Goal: Find specific page/section: Find specific page/section

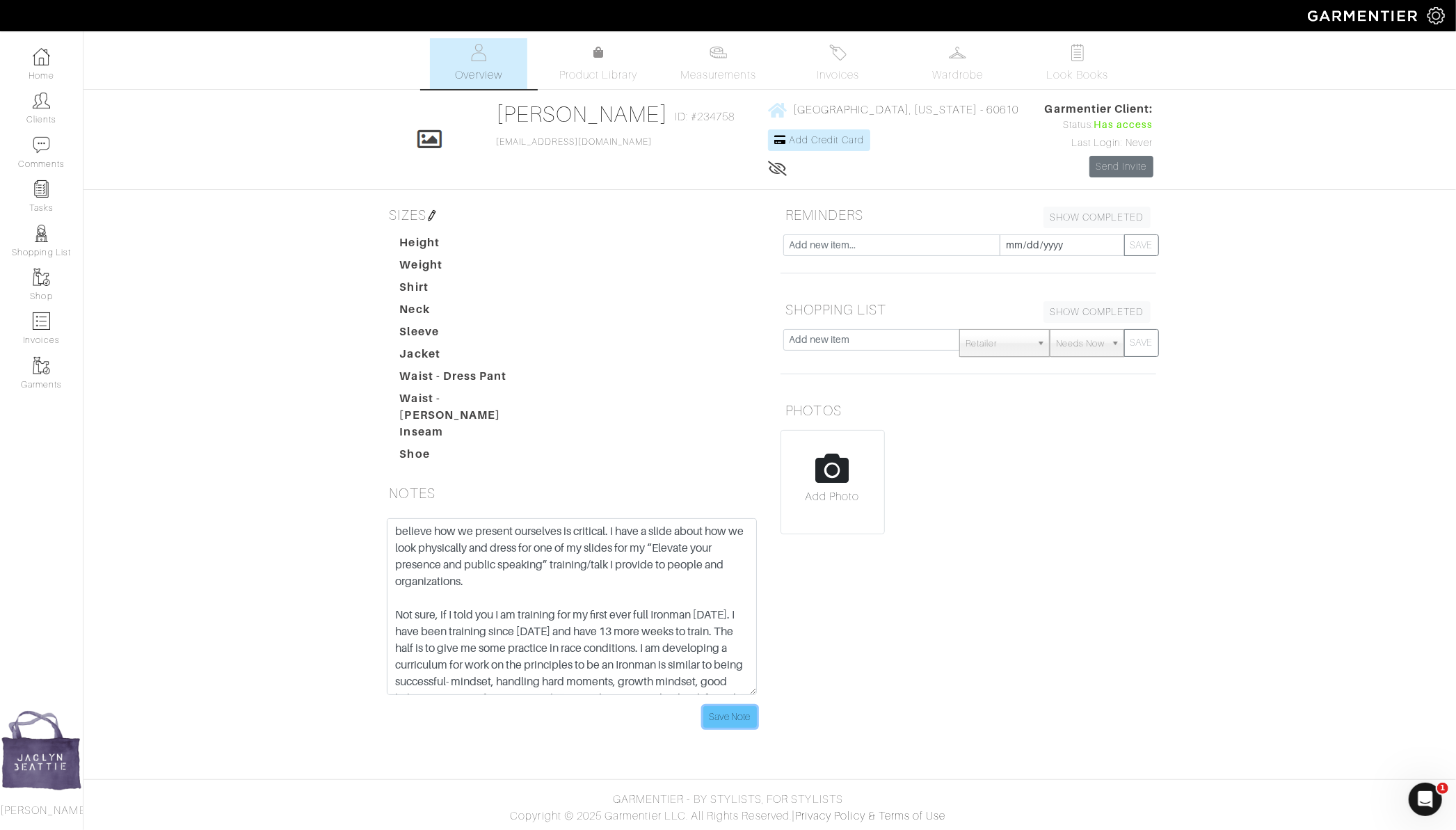
click at [737, 708] on input "Save Note" at bounding box center [730, 717] width 54 height 21
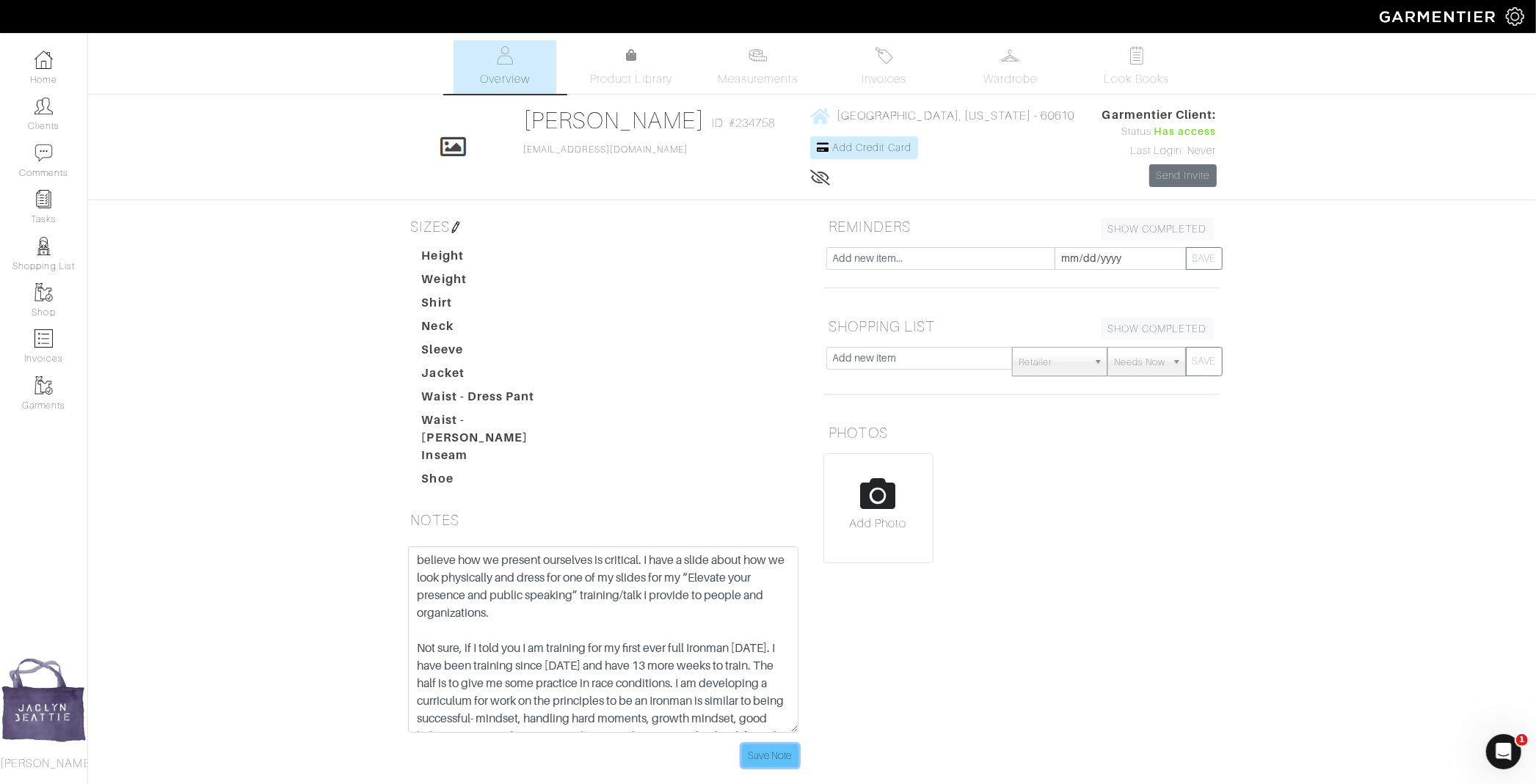
click at [756, 745] on input "Save Note" at bounding box center [770, 756] width 57 height 22
click at [792, 745] on input "Save Note" at bounding box center [770, 756] width 57 height 22
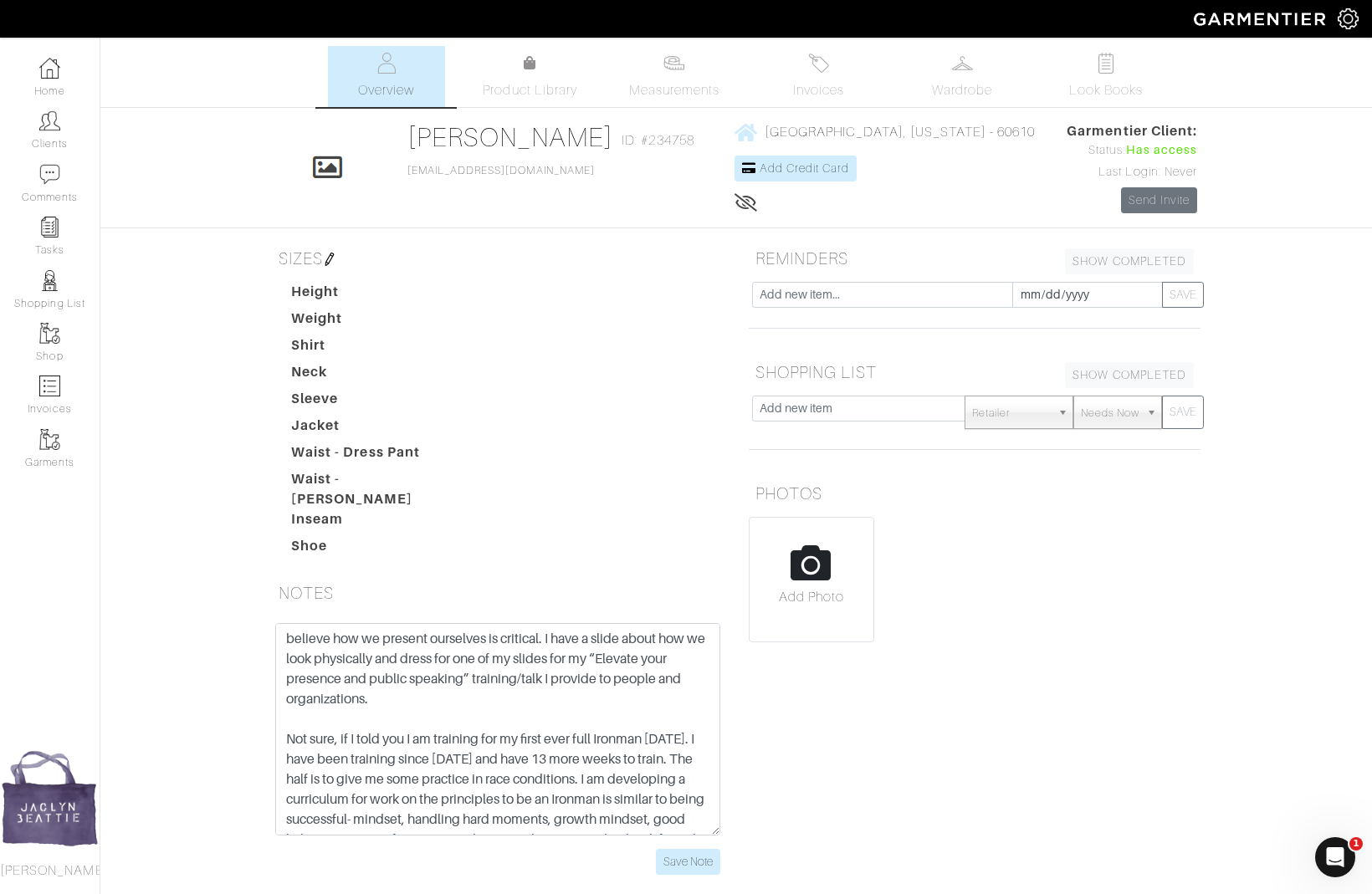
click at [791, 574] on input "file" at bounding box center [811, 586] width 124 height 138
type input "C:\fakepath\Screenshot 2025-09-09 at 1.04.51 PM.png"
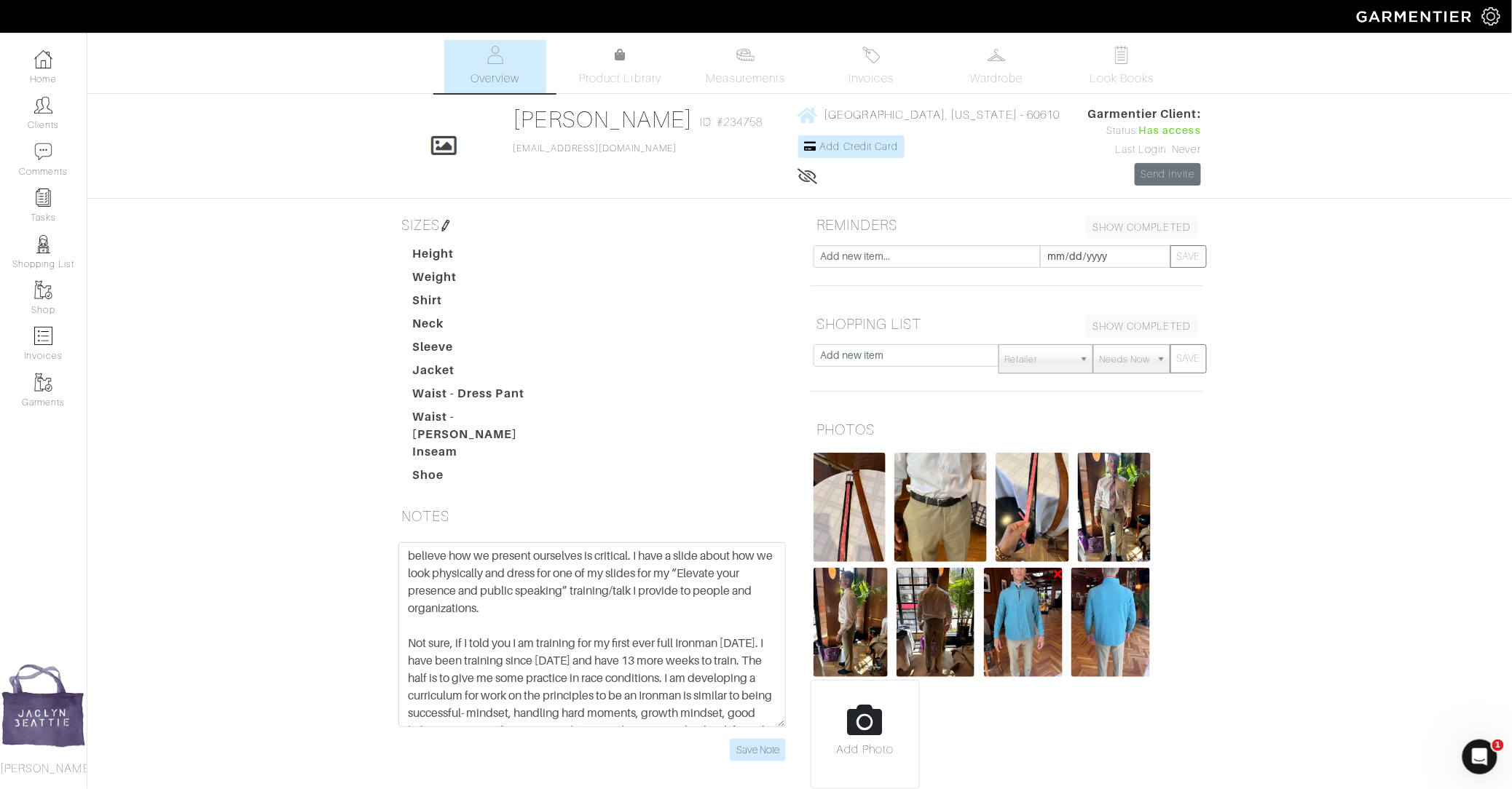
click at [1021, 630] on img at bounding box center [1023, 622] width 79 height 109
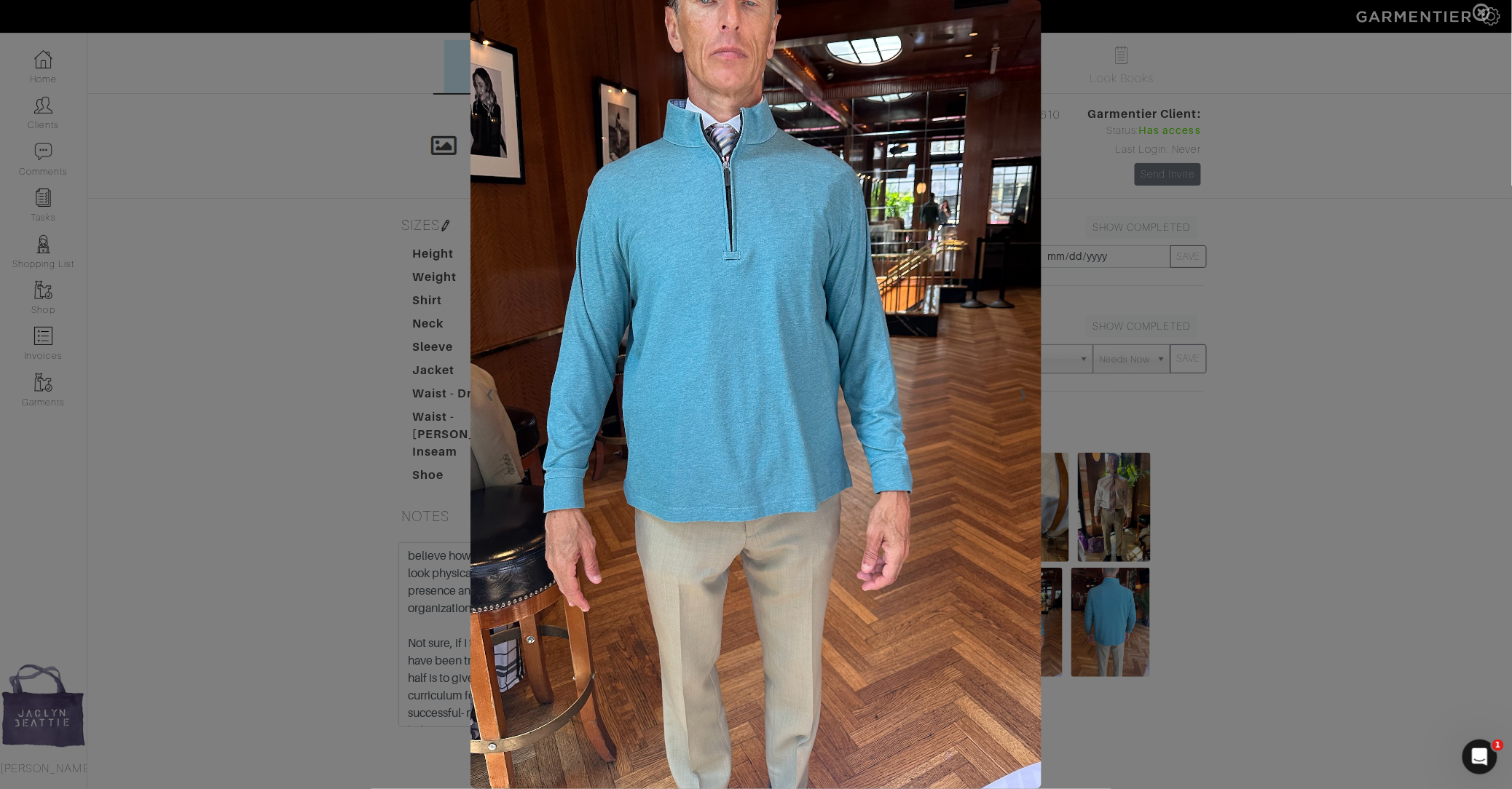
click at [1181, 521] on span at bounding box center [756, 394] width 1512 height 789
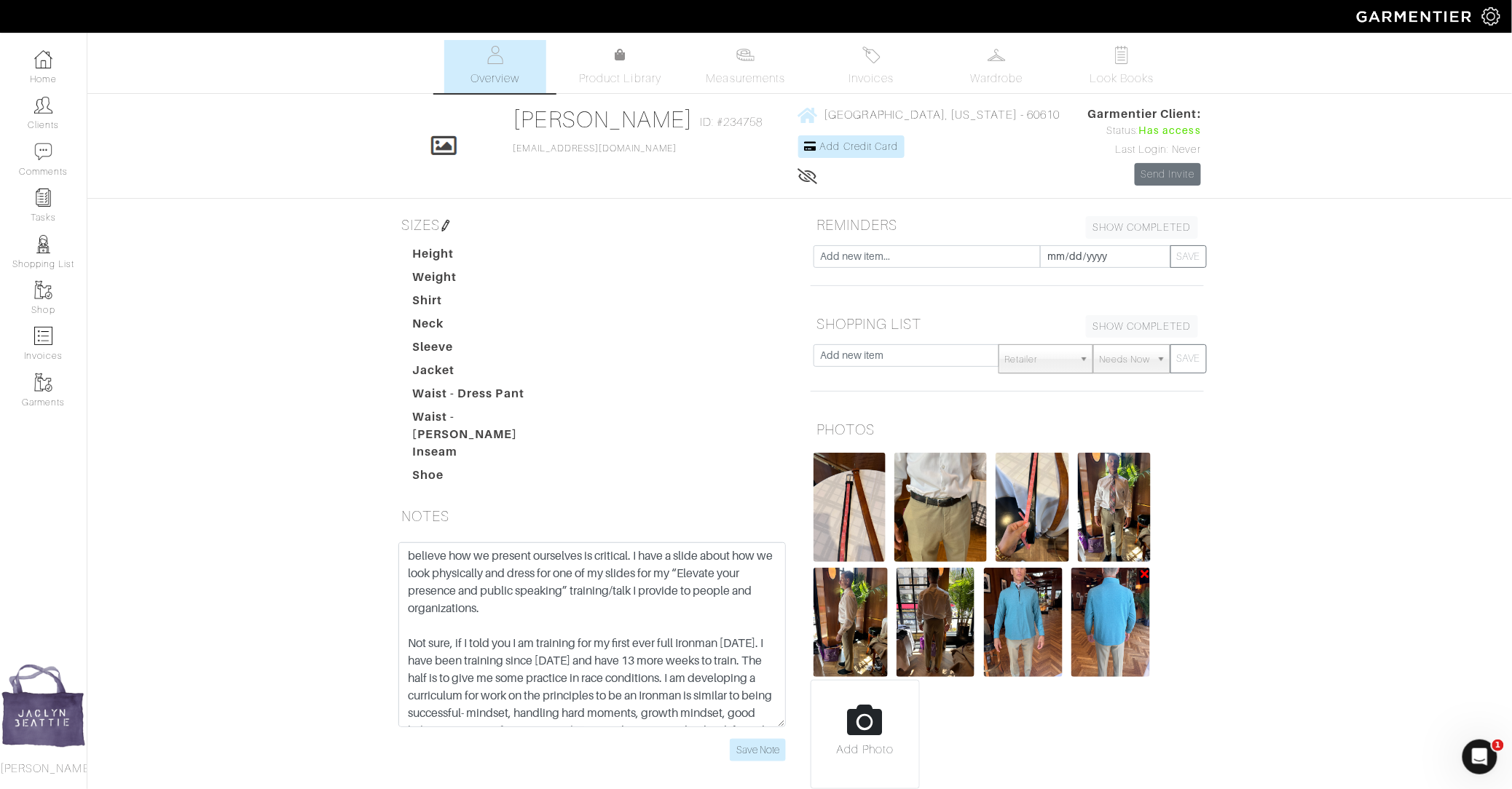
click at [1103, 623] on img at bounding box center [1110, 622] width 78 height 109
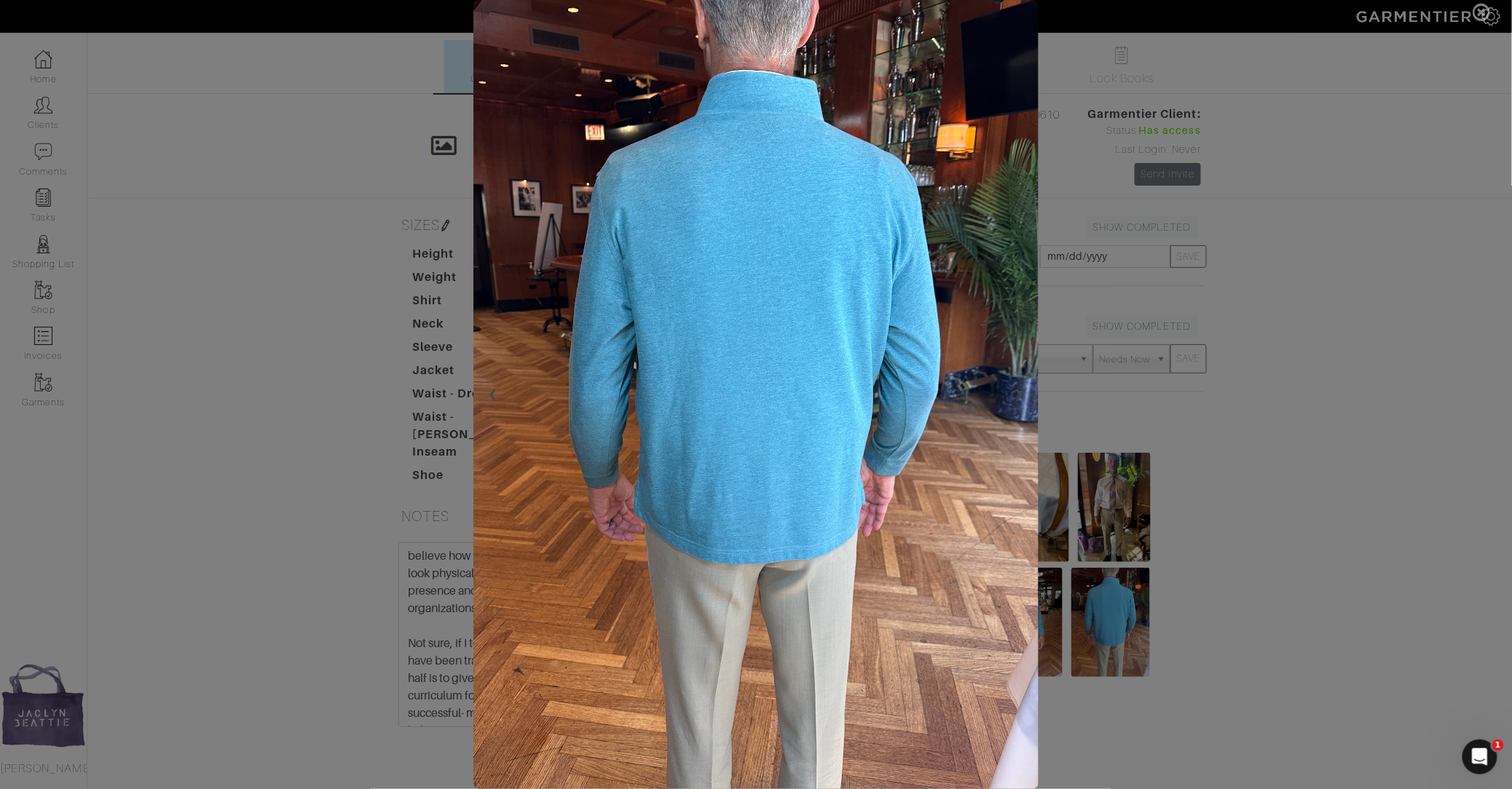
click at [1232, 306] on span at bounding box center [756, 394] width 1512 height 789
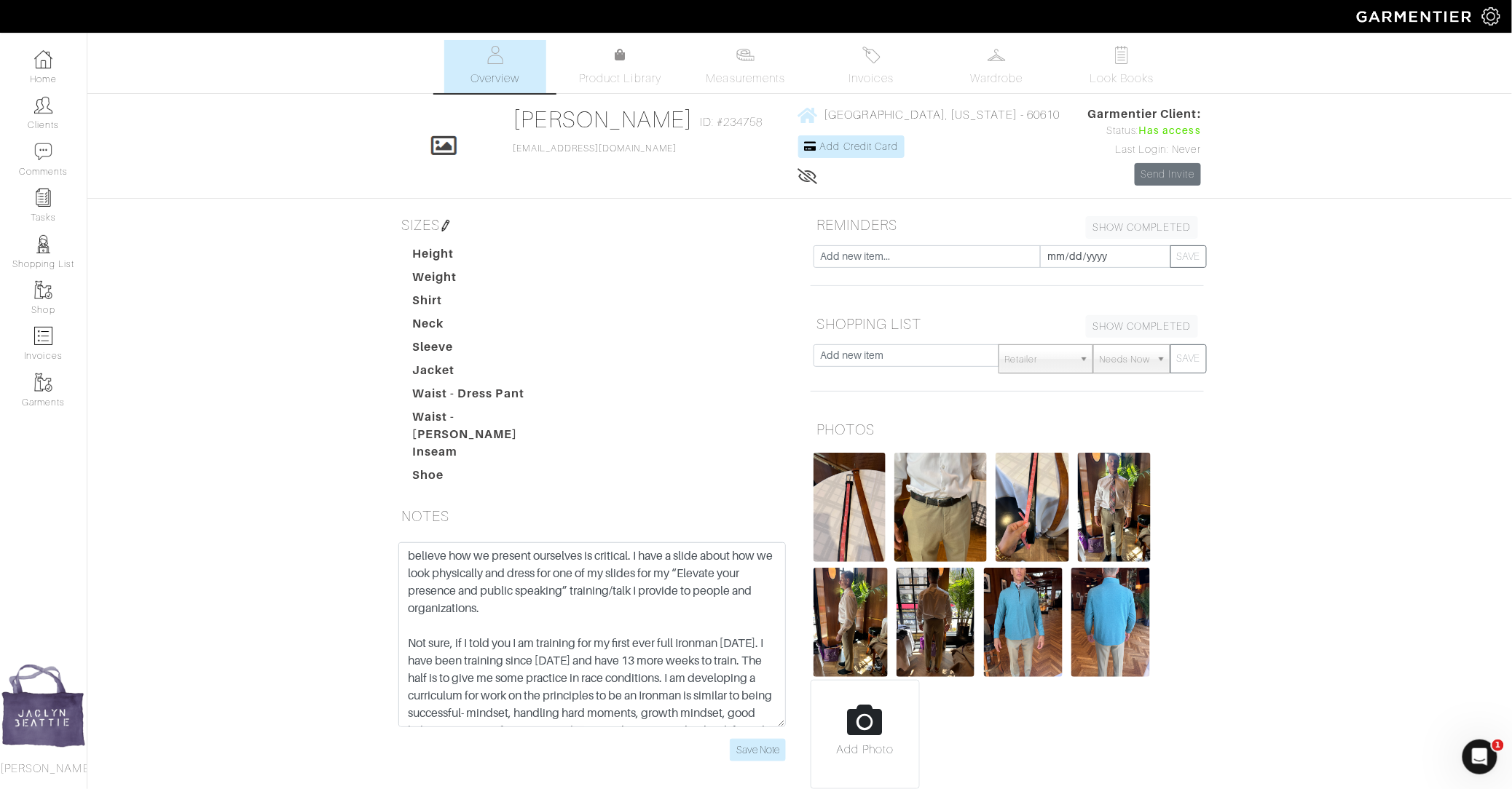
scroll to position [73, 0]
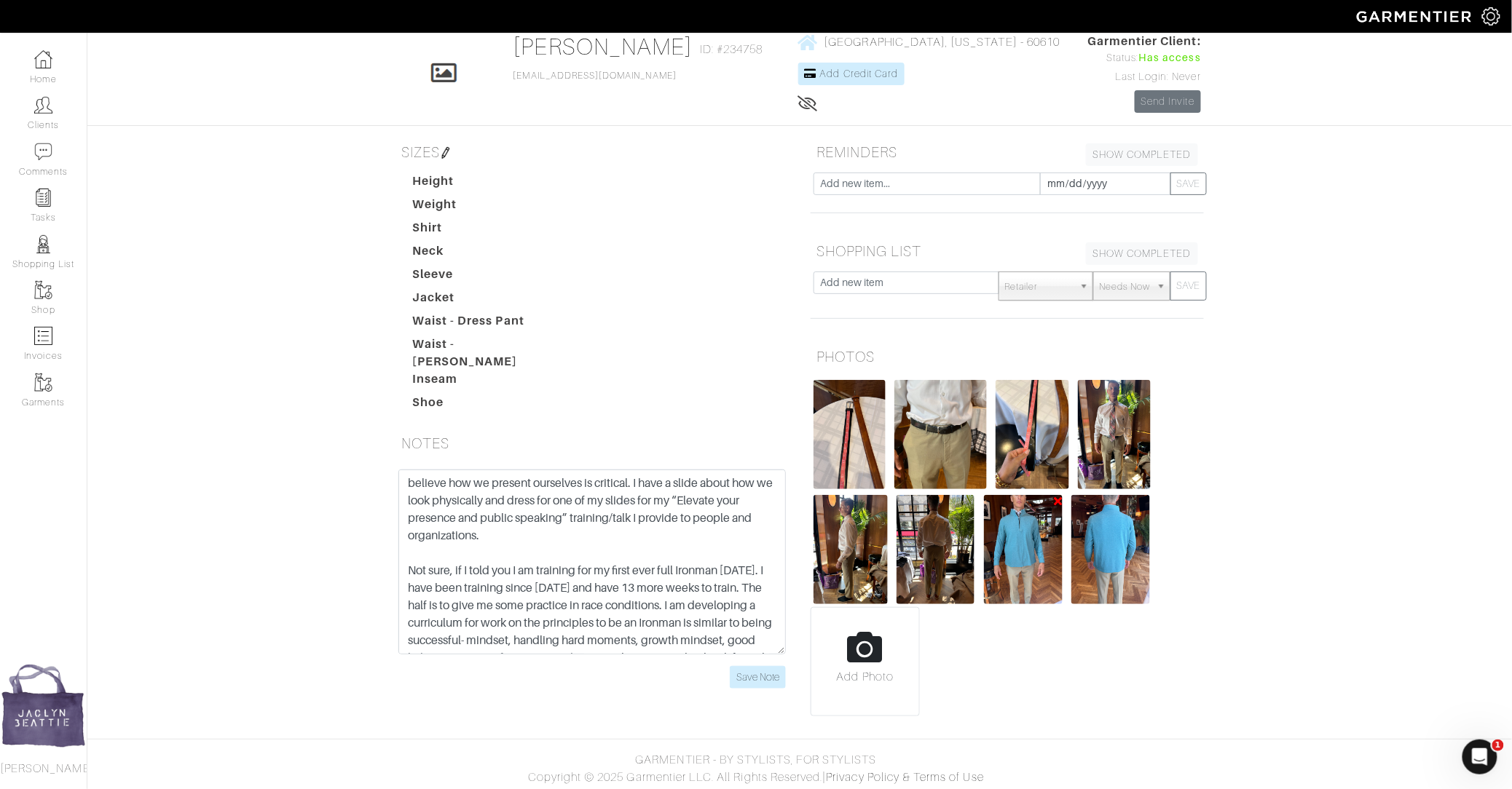
click at [1034, 557] on img at bounding box center [1023, 550] width 79 height 109
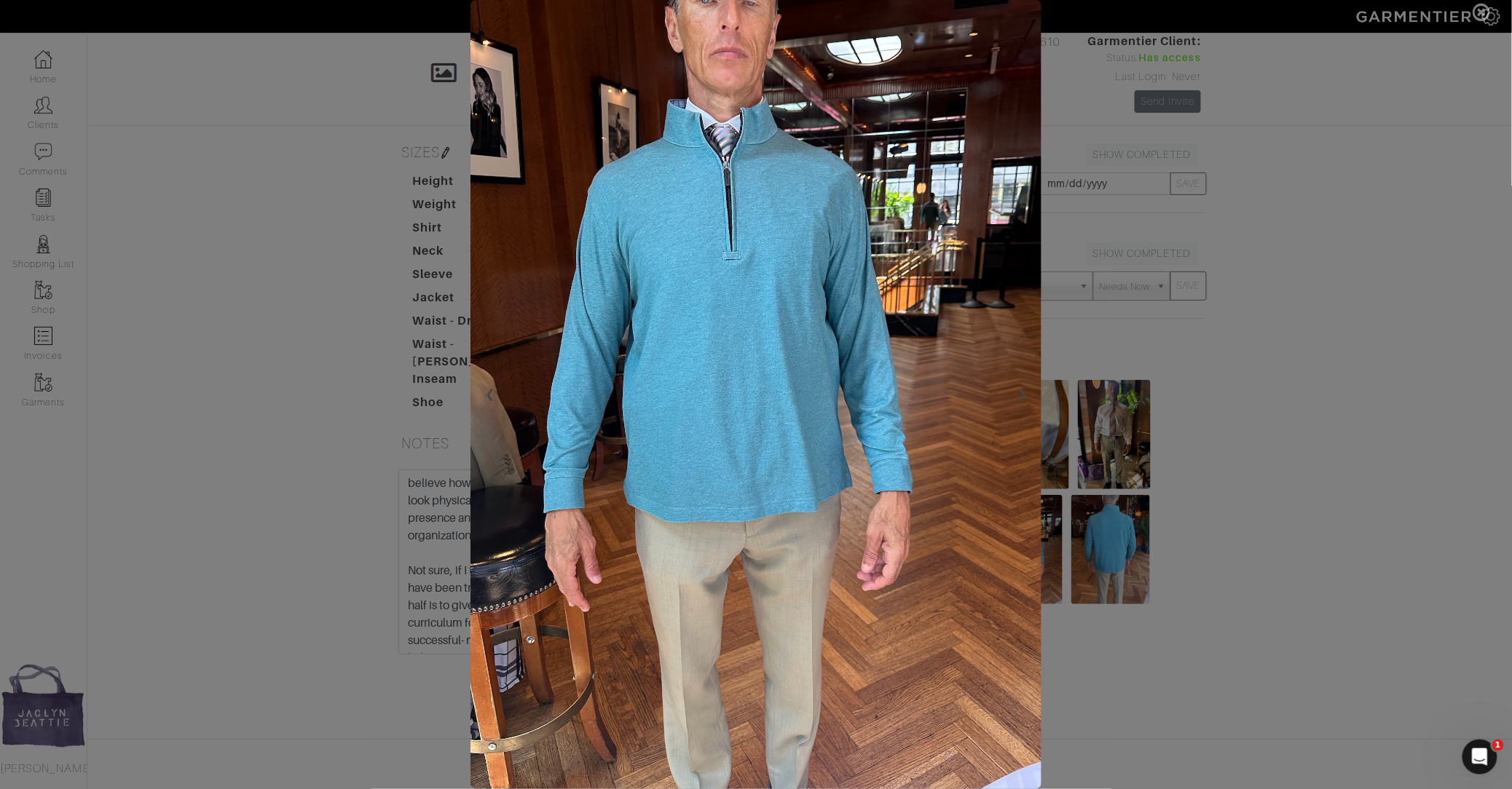
click at [318, 190] on span at bounding box center [756, 394] width 1512 height 789
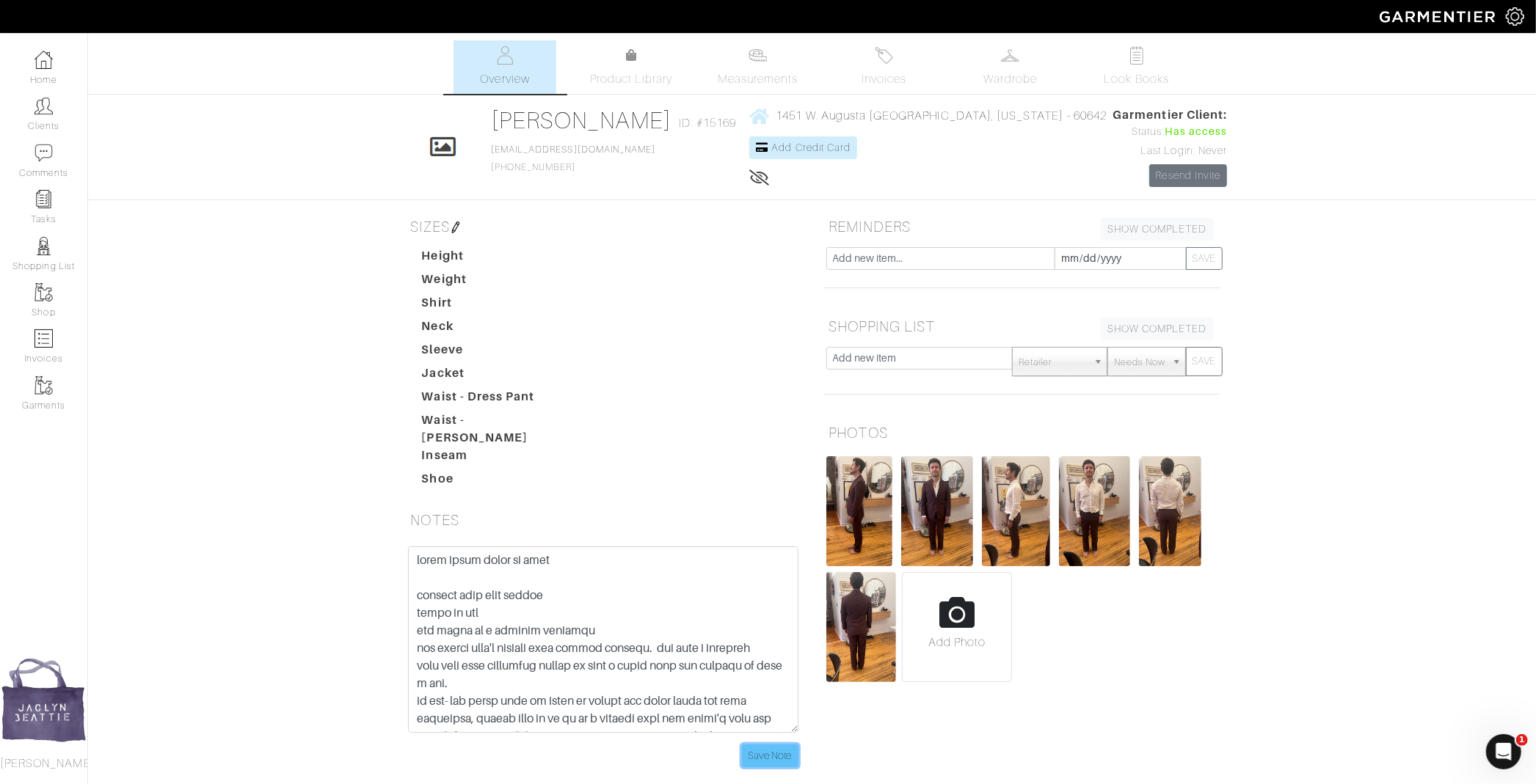
click at [762, 745] on input "Save Note" at bounding box center [770, 756] width 57 height 22
click at [32, 119] on link "Clients" at bounding box center [43, 114] width 87 height 46
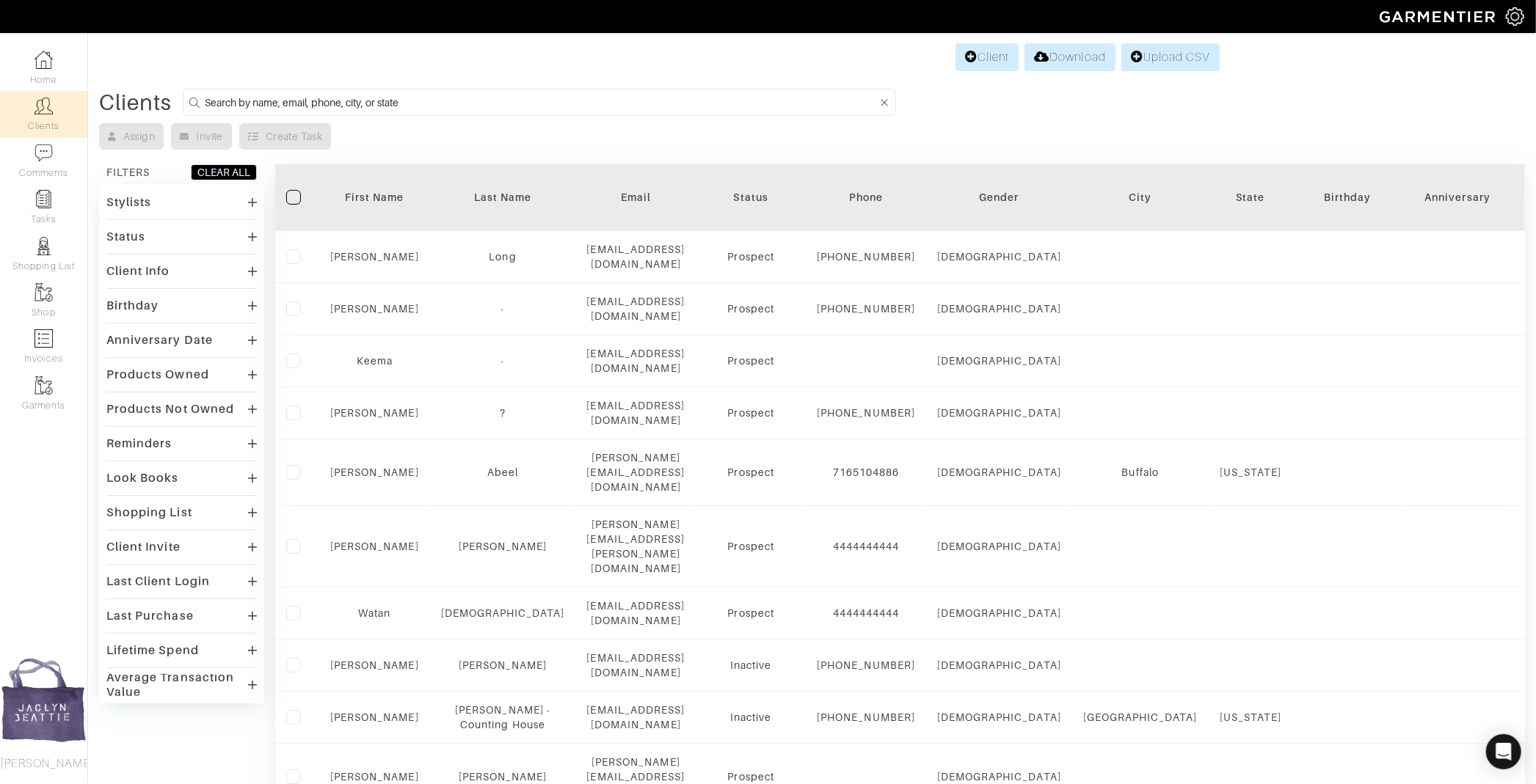
click at [265, 94] on input at bounding box center [541, 102] width 672 height 18
type input "y"
type input "pygon"
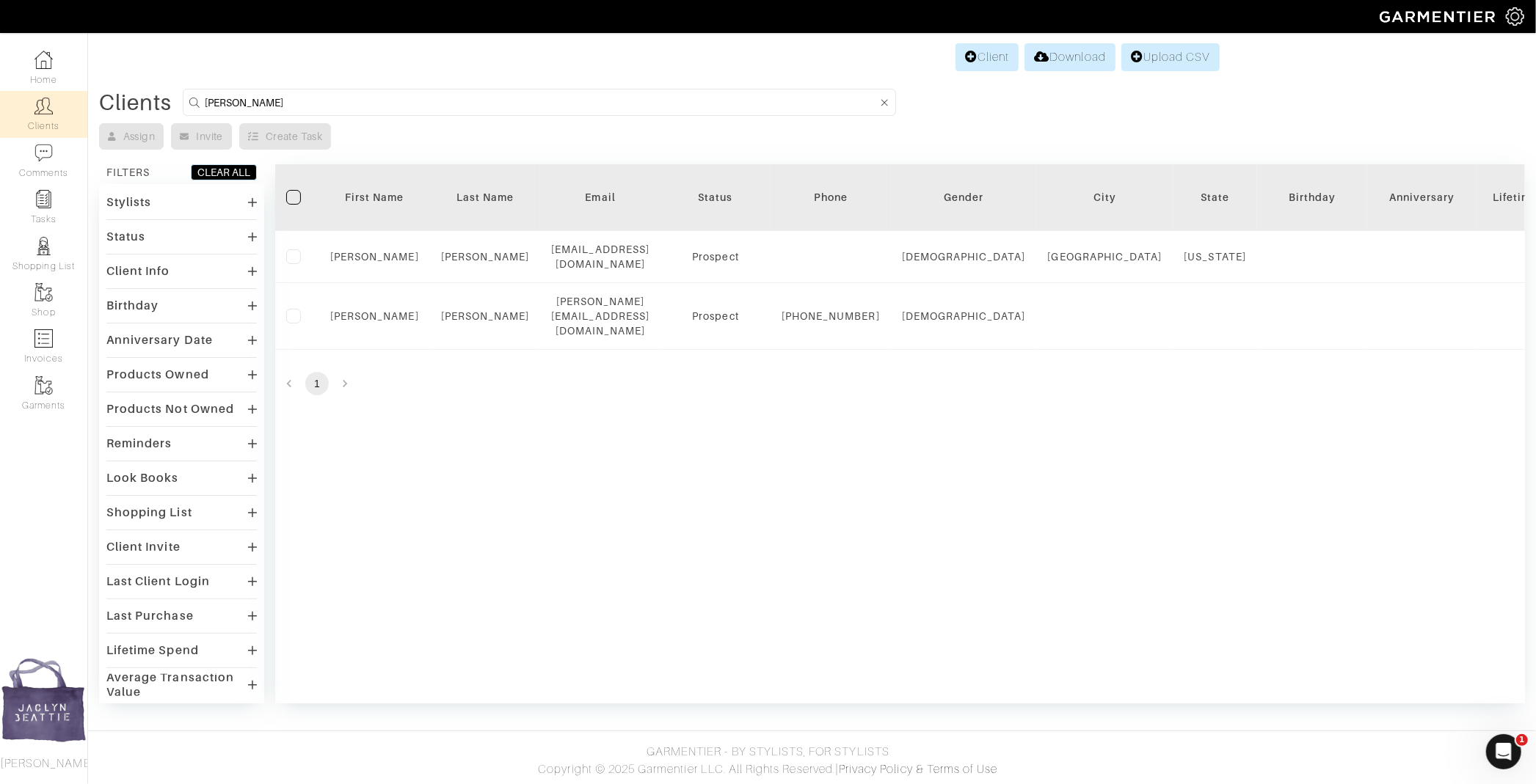
drag, startPoint x: 263, startPoint y: 110, endPoint x: 167, endPoint y: 87, distance: 98.7
click at [167, 89] on div "Clients pygon" at bounding box center [812, 102] width 1426 height 27
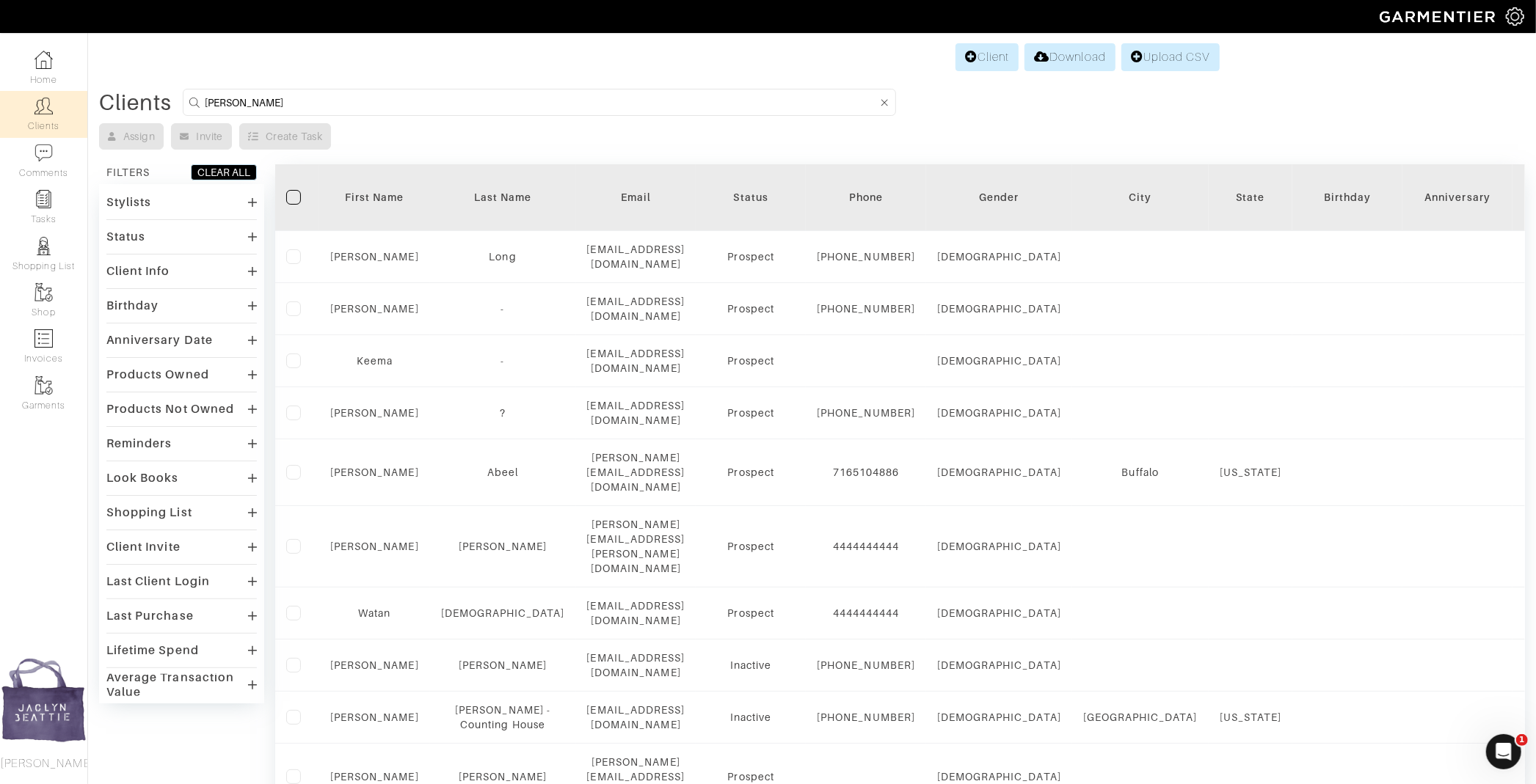
type input "hannum"
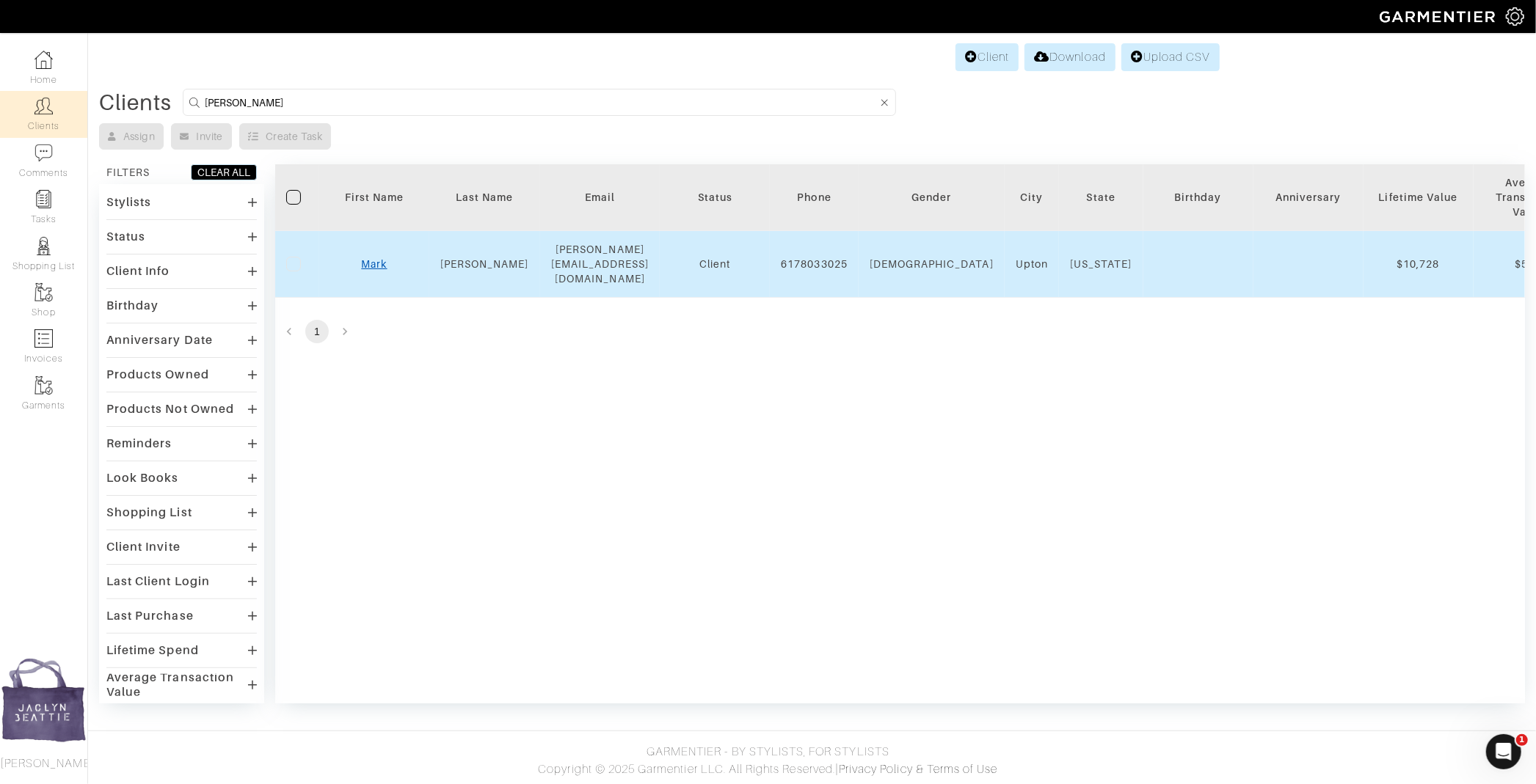
click at [369, 258] on link "Mark" at bounding box center [374, 264] width 26 height 12
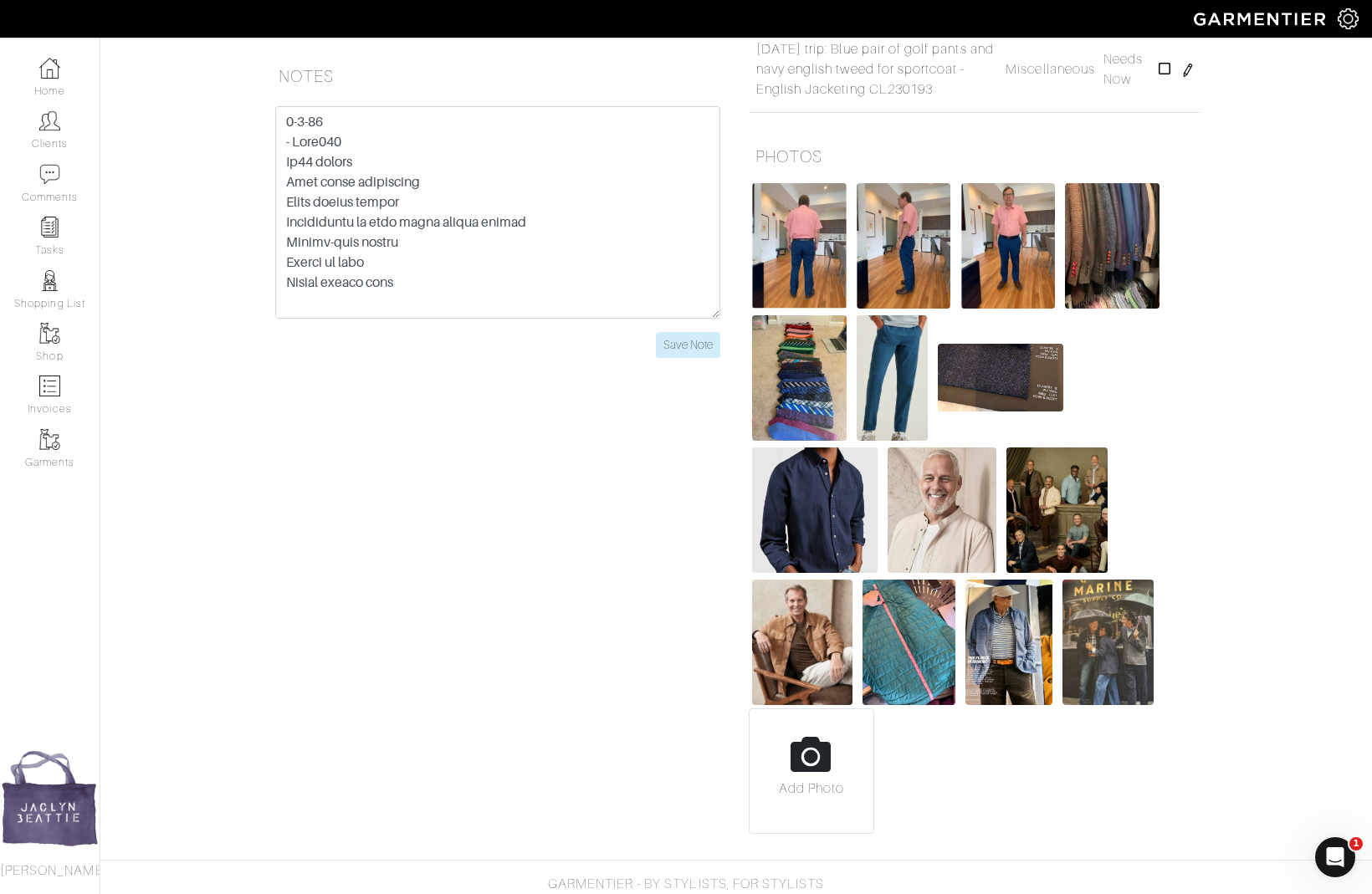
scroll to position [540, 0]
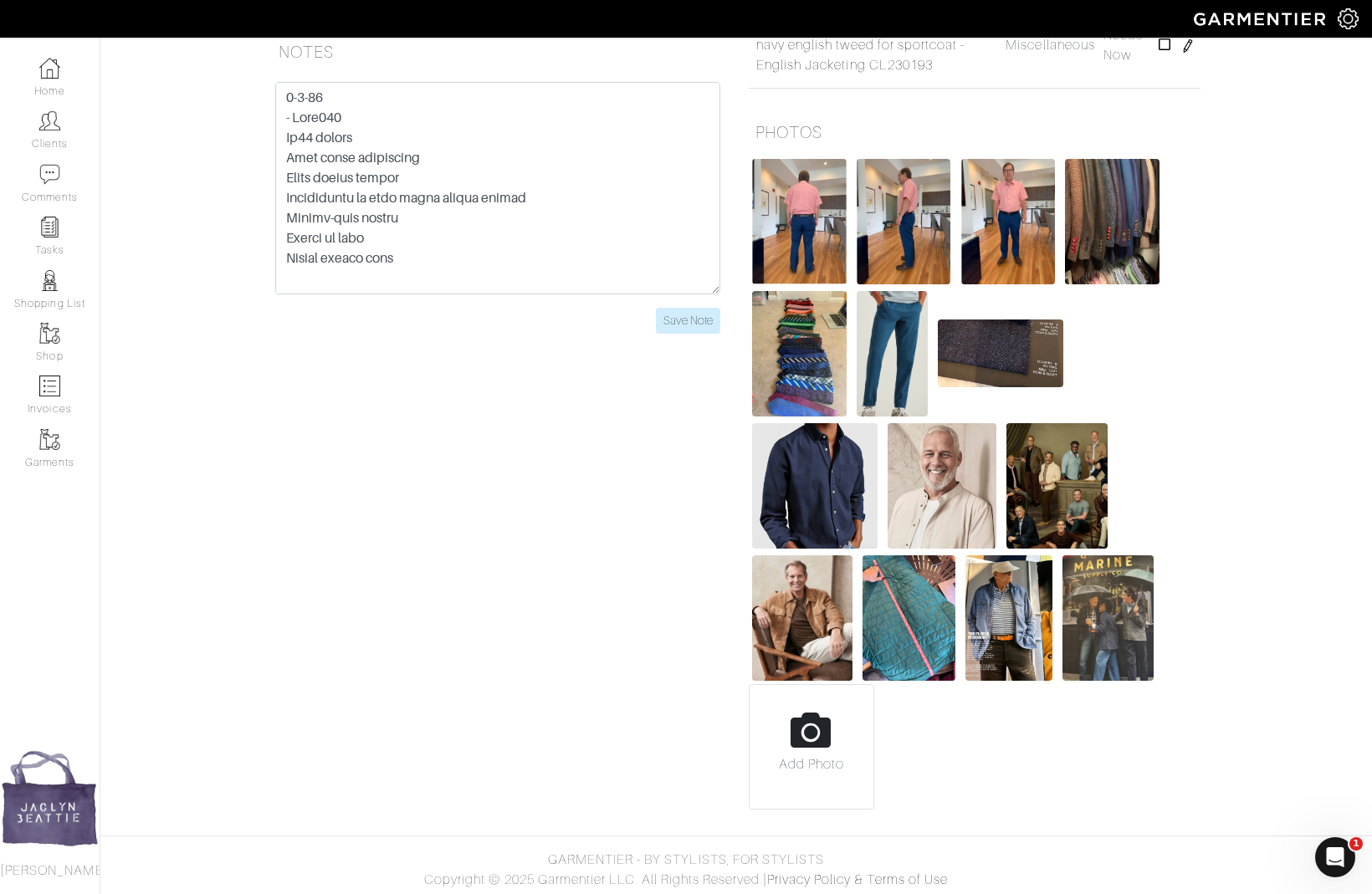
click at [826, 739] on input "file" at bounding box center [811, 754] width 124 height 138
click at [943, 748] on input "file" at bounding box center [947, 754] width 124 height 138
type input "C:\fakepath\Screenshot 2025-07-21 at 10.50.47 AM.jpeg"
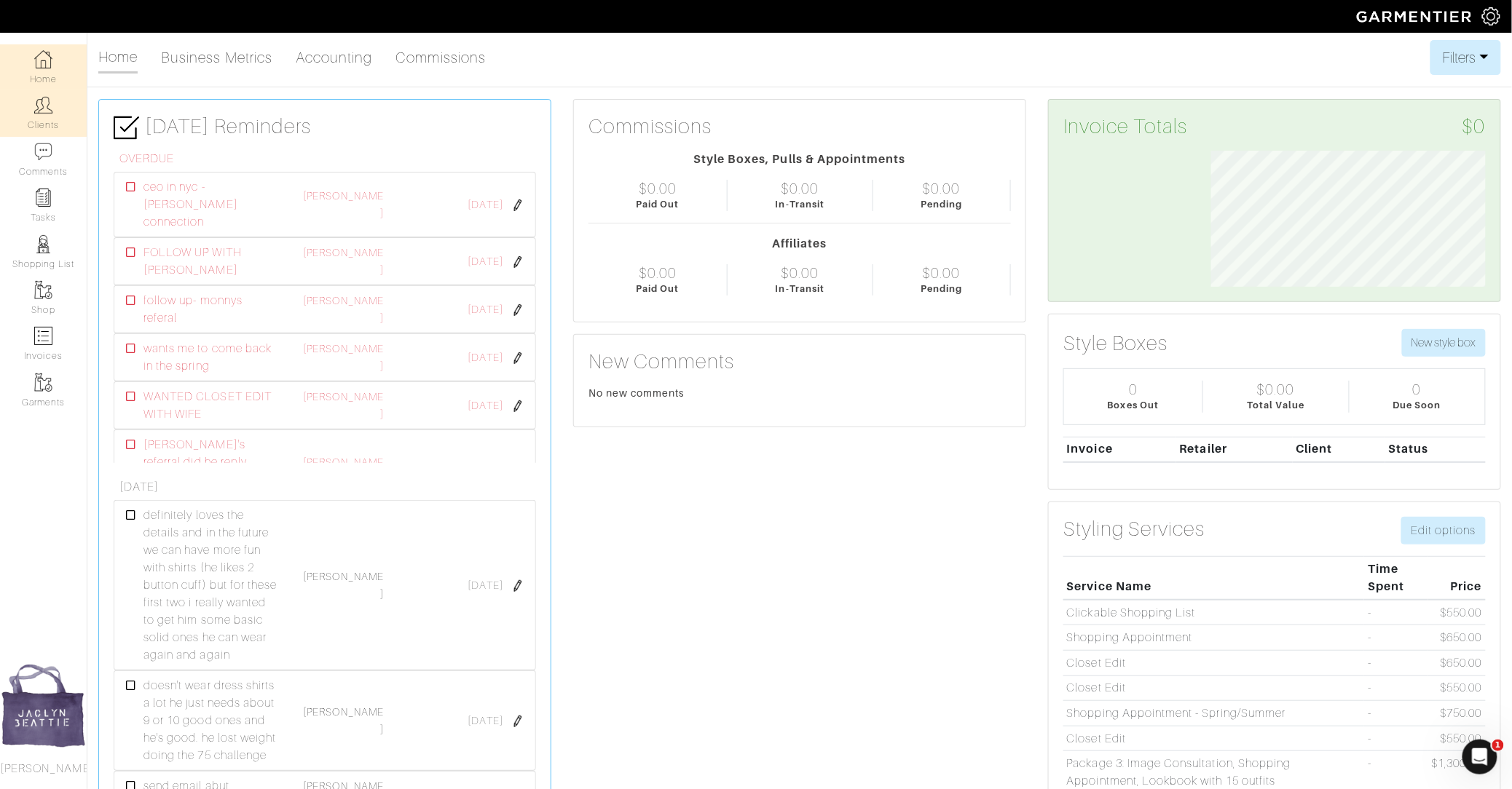
click at [40, 121] on link "Clients" at bounding box center [43, 113] width 86 height 46
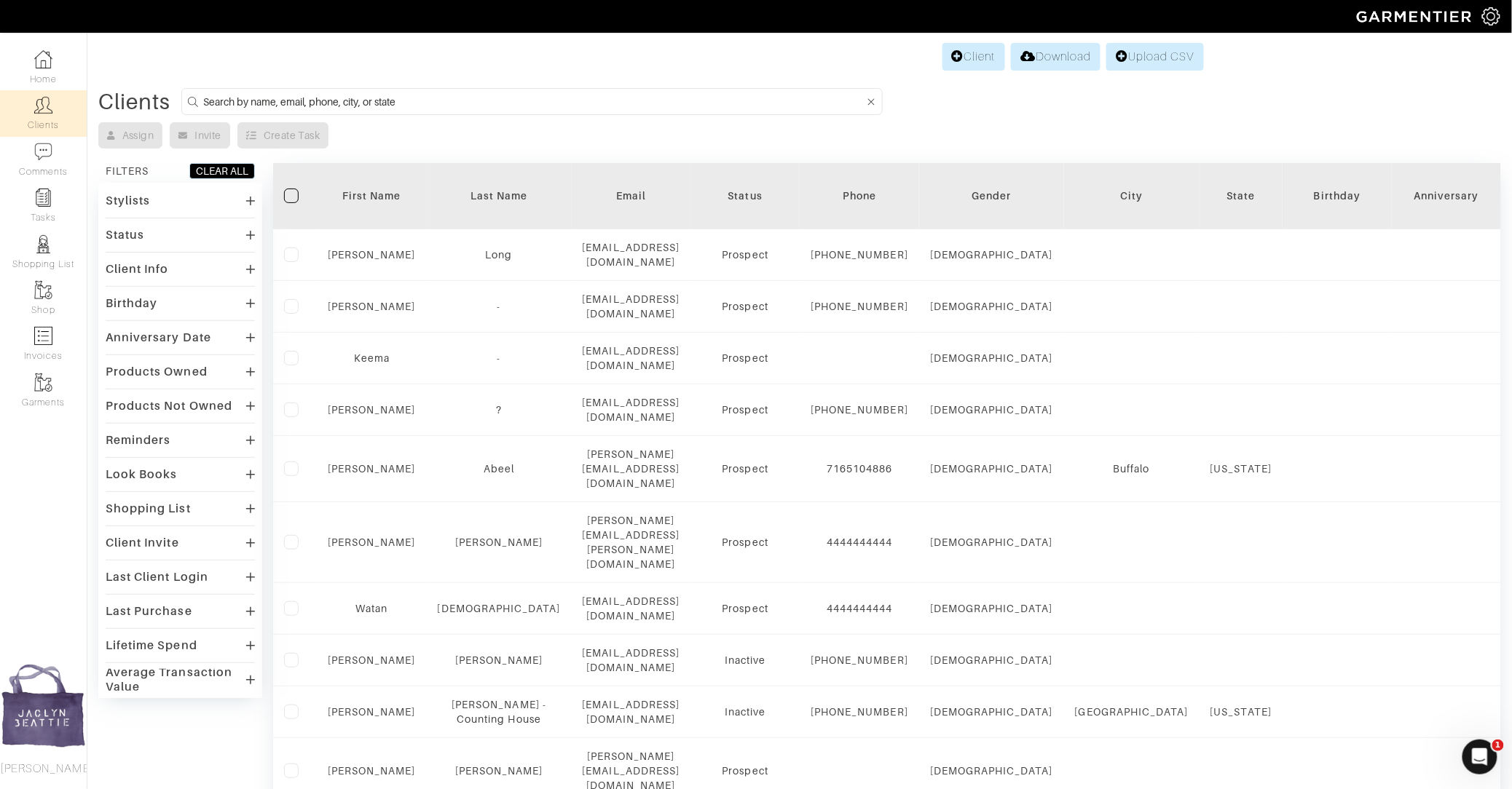
click at [324, 93] on input at bounding box center [533, 101] width 661 height 18
type input "ted johnson"
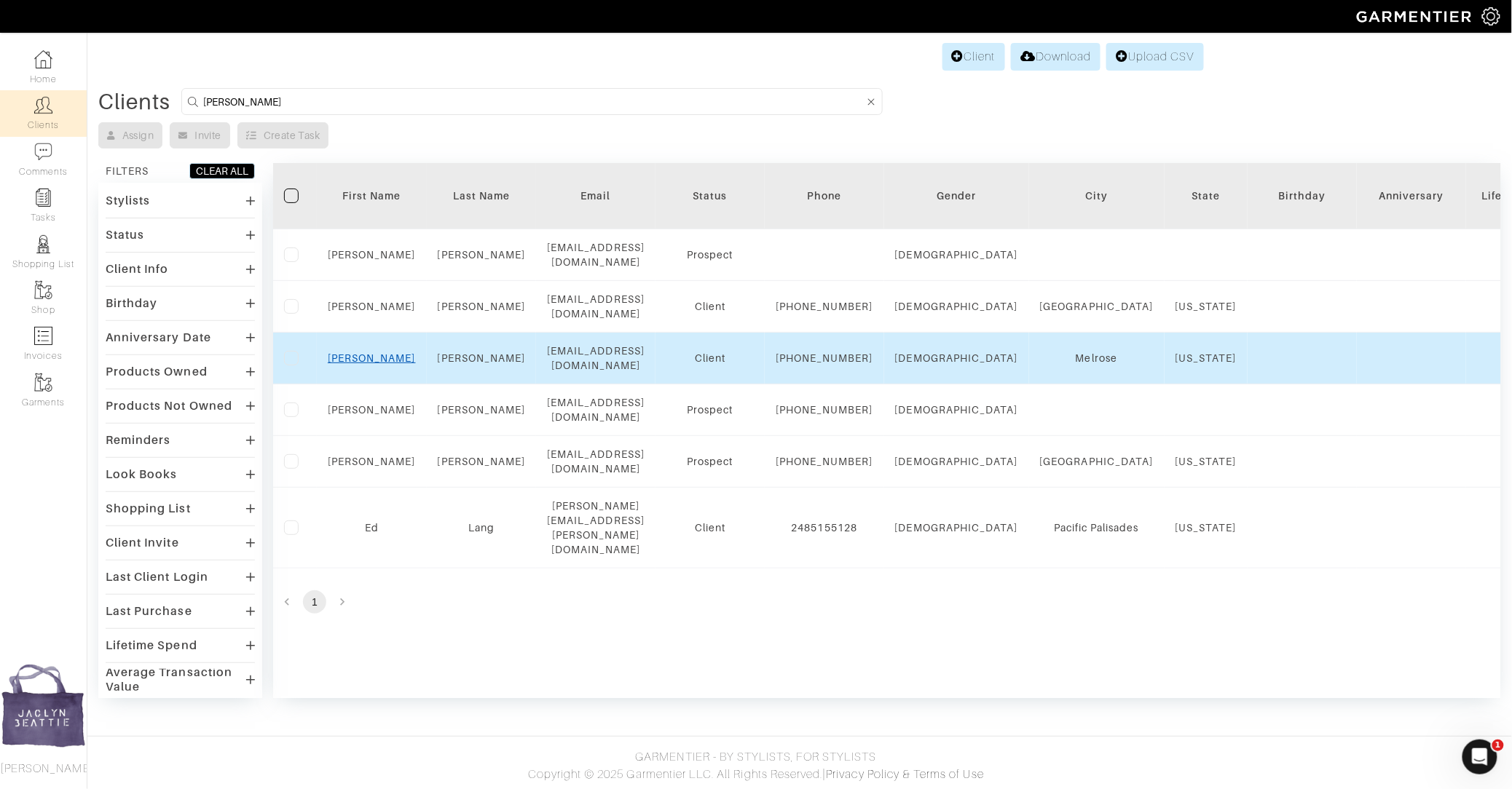
click at [377, 352] on link "Ted" at bounding box center [371, 358] width 88 height 12
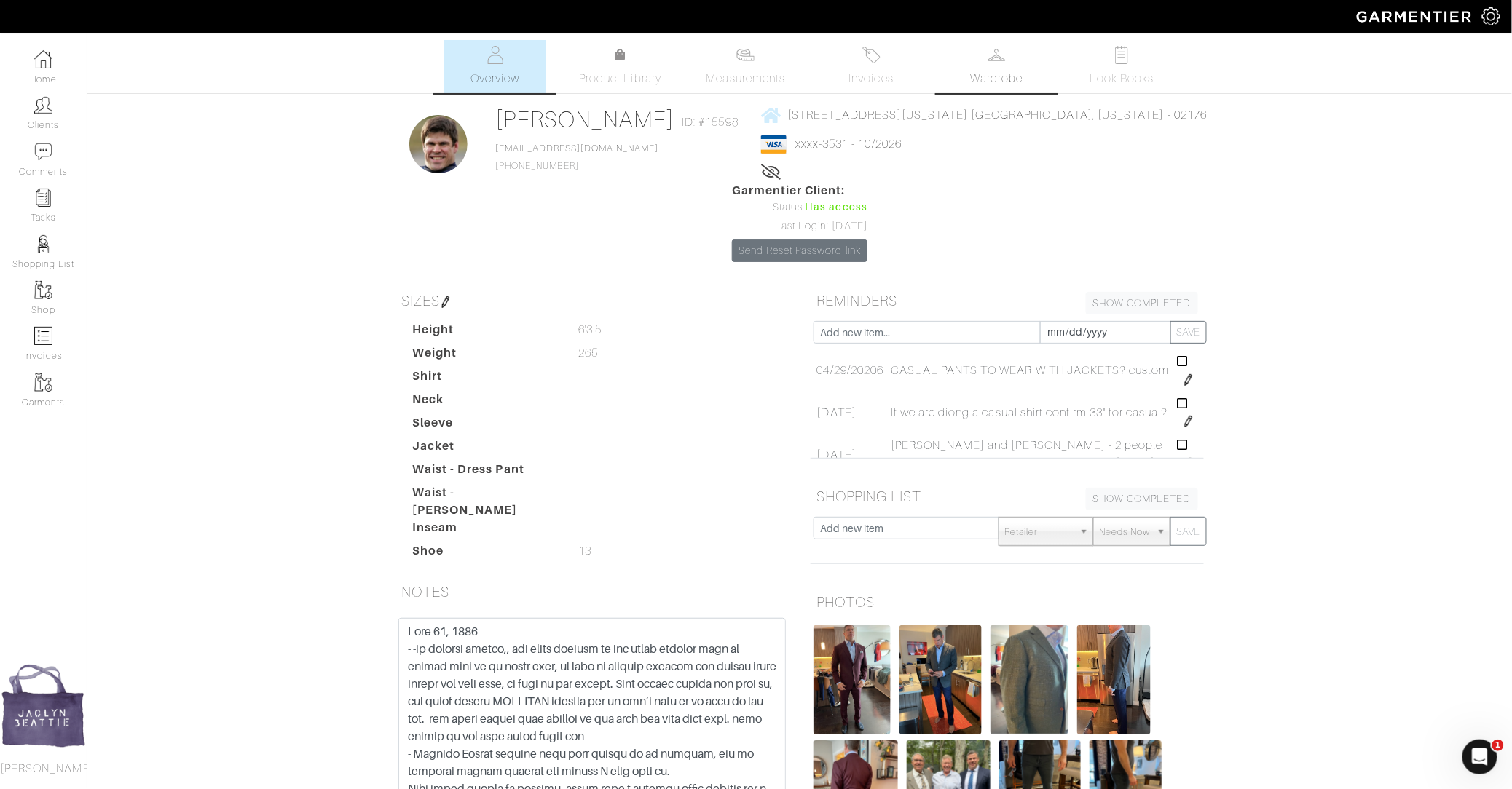
click at [1004, 72] on span "Wardrobe" at bounding box center [996, 79] width 52 height 17
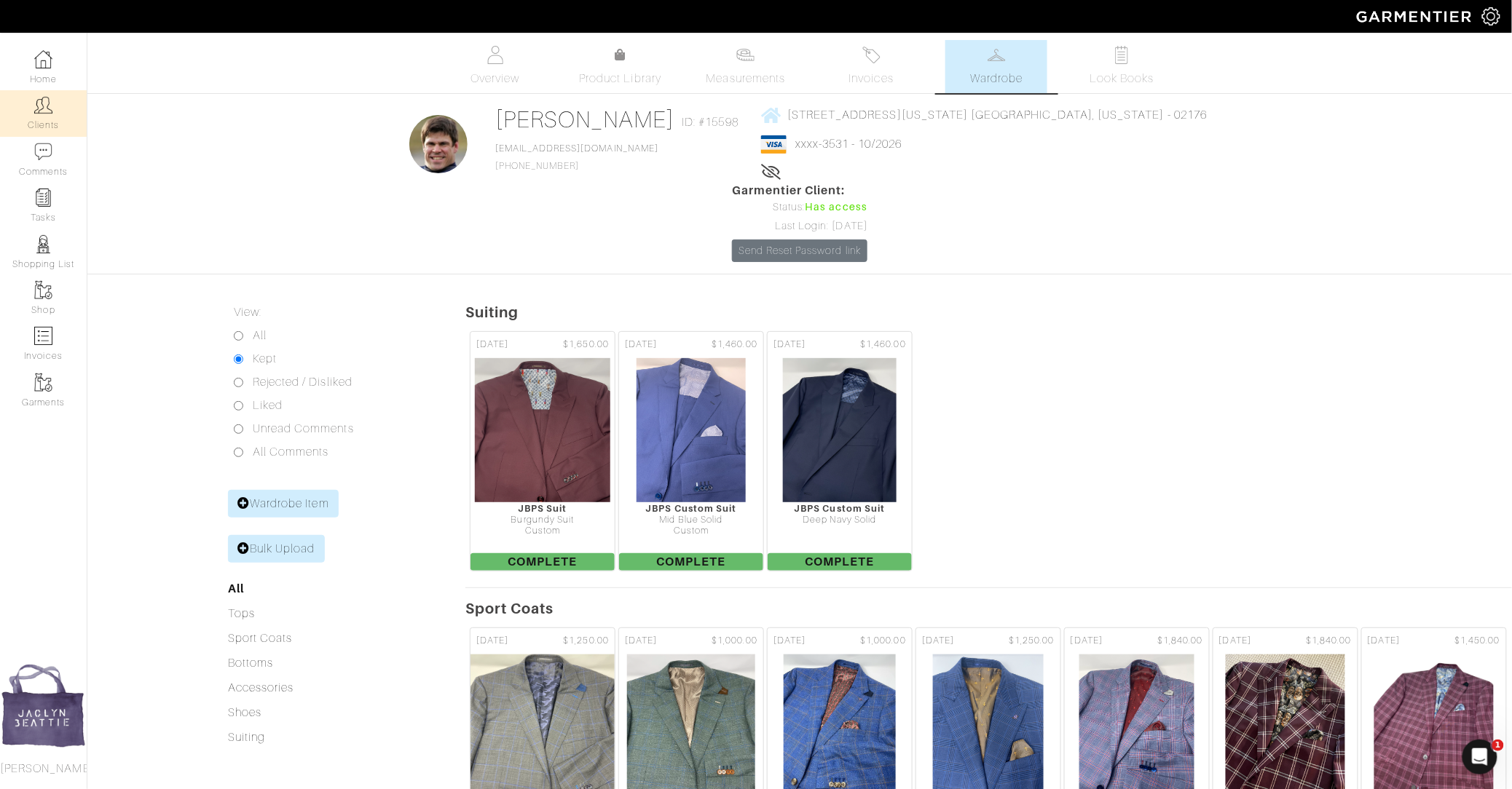
click at [53, 119] on link "Clients" at bounding box center [43, 113] width 86 height 46
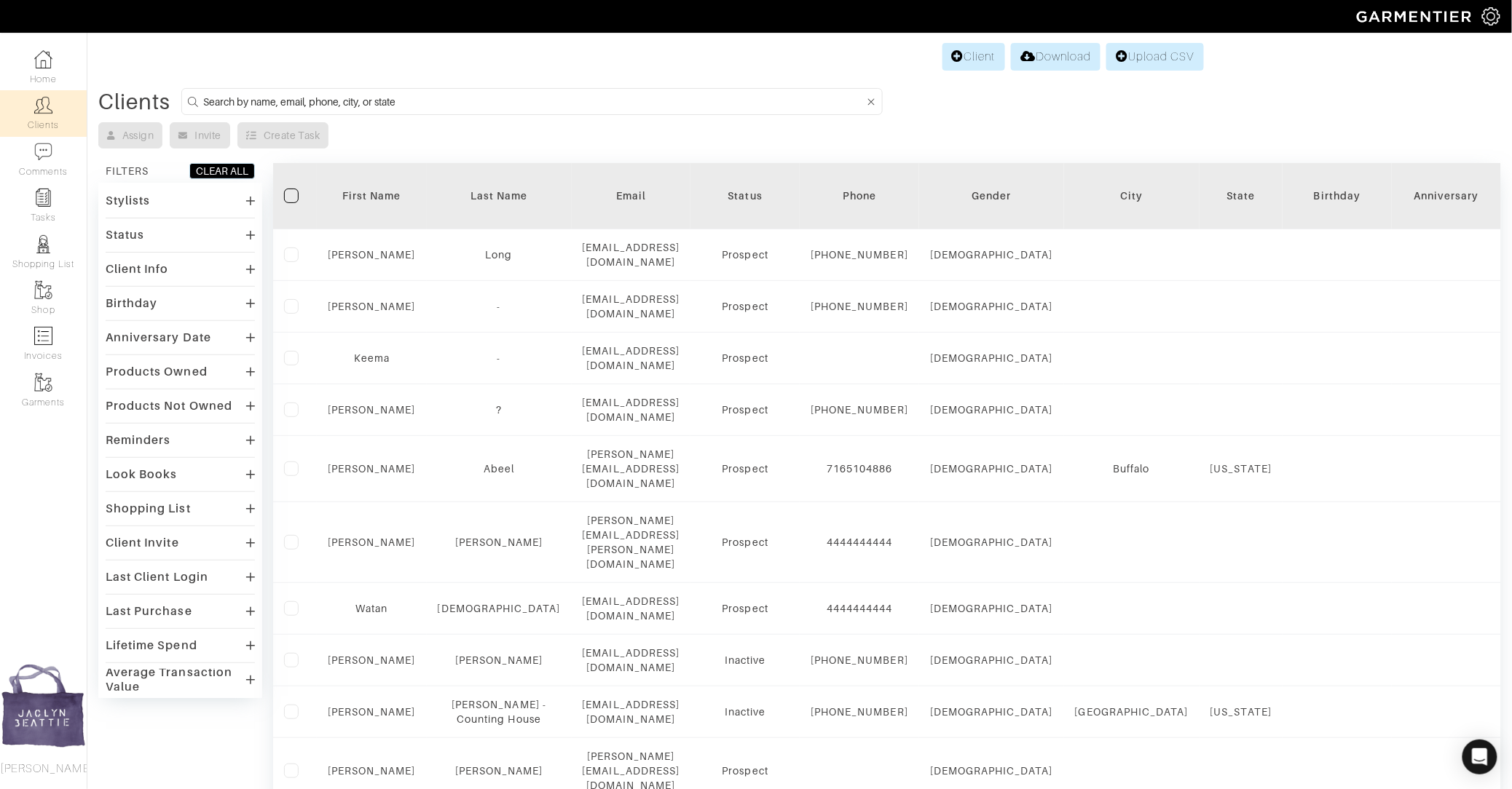
click at [310, 94] on input at bounding box center [533, 101] width 661 height 18
type input "[PERSON_NAME]"
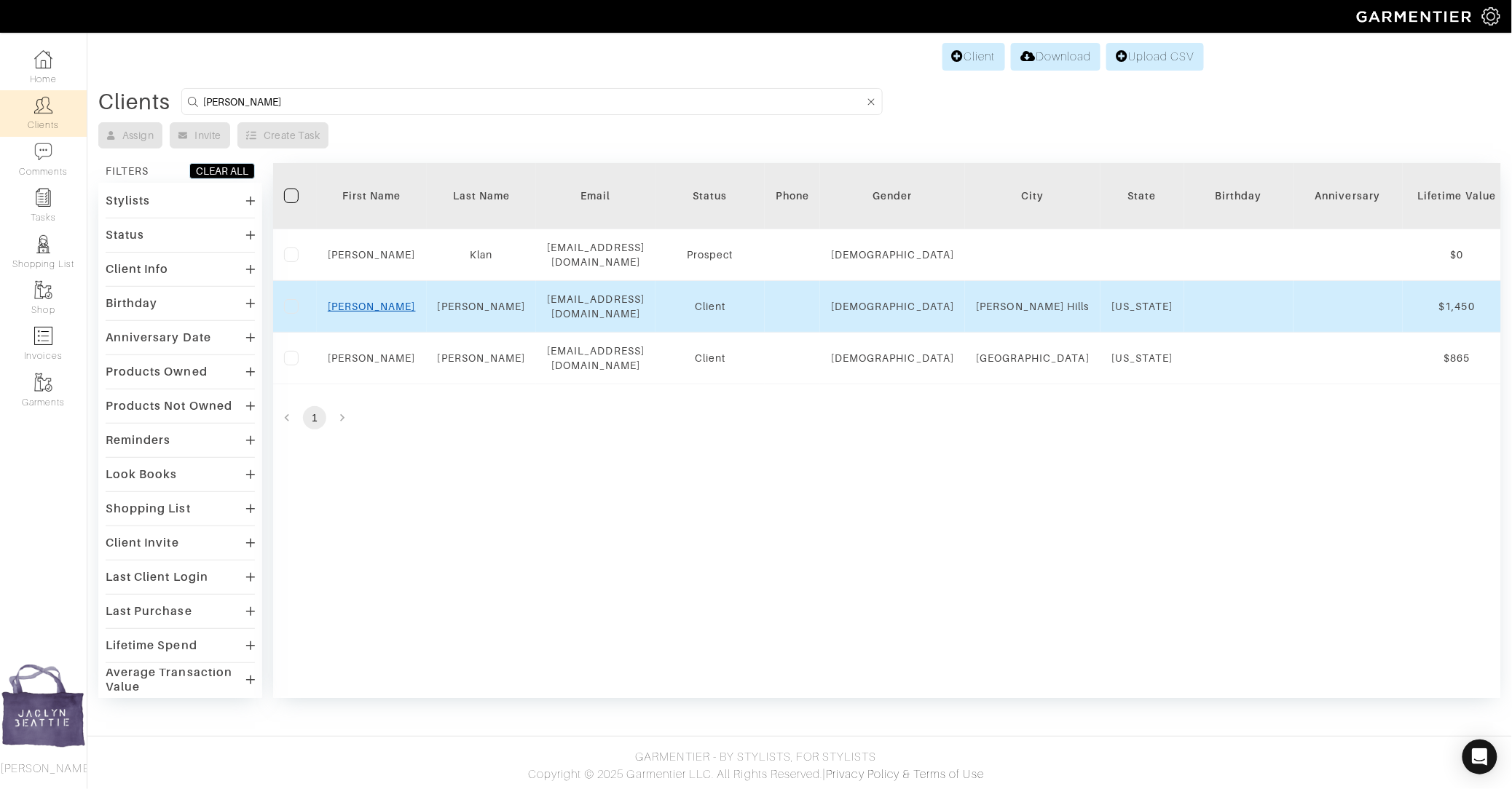
click at [374, 301] on link "[PERSON_NAME]" at bounding box center [371, 306] width 88 height 12
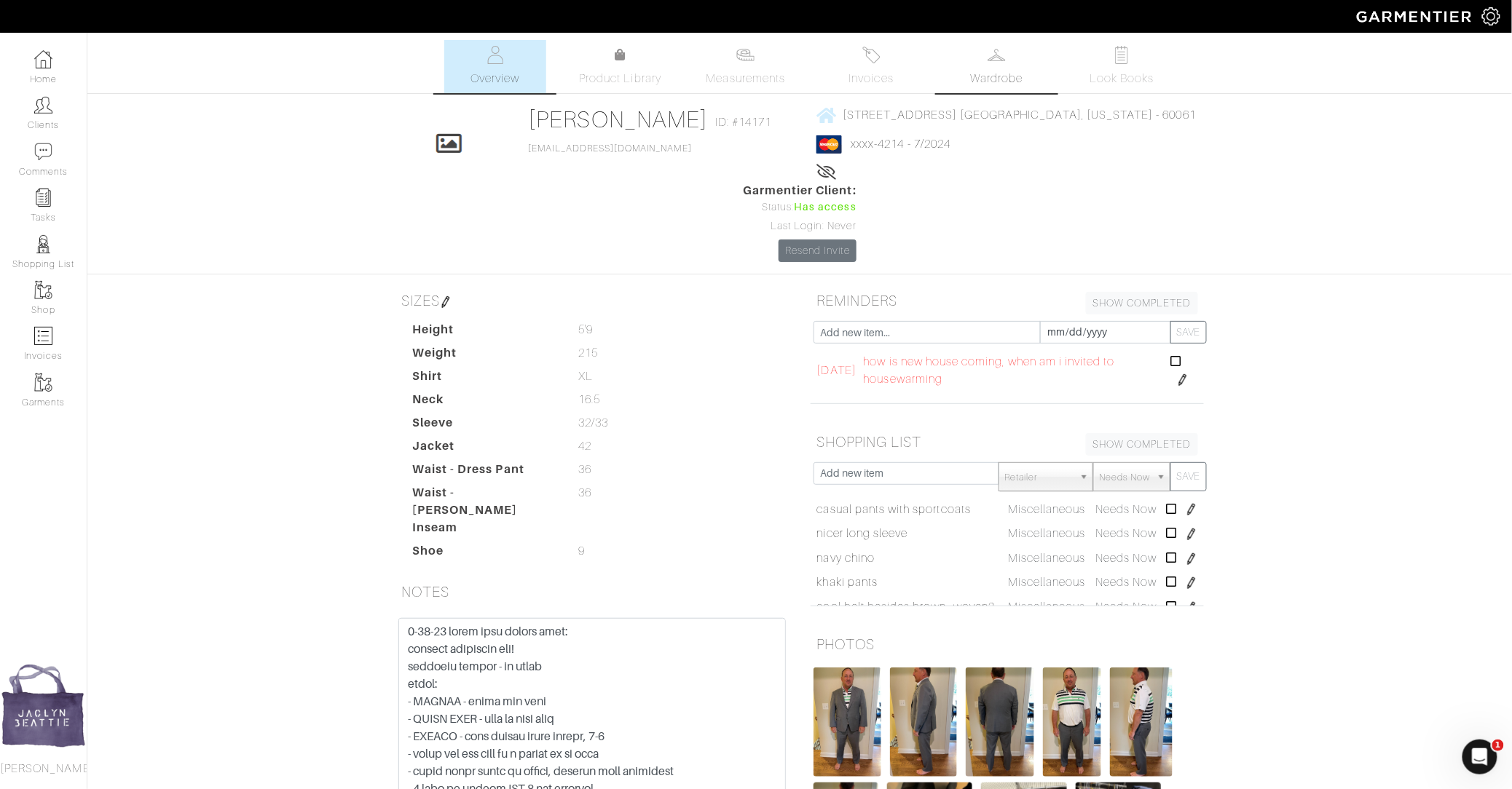
click at [978, 73] on span "Wardrobe" at bounding box center [996, 79] width 52 height 17
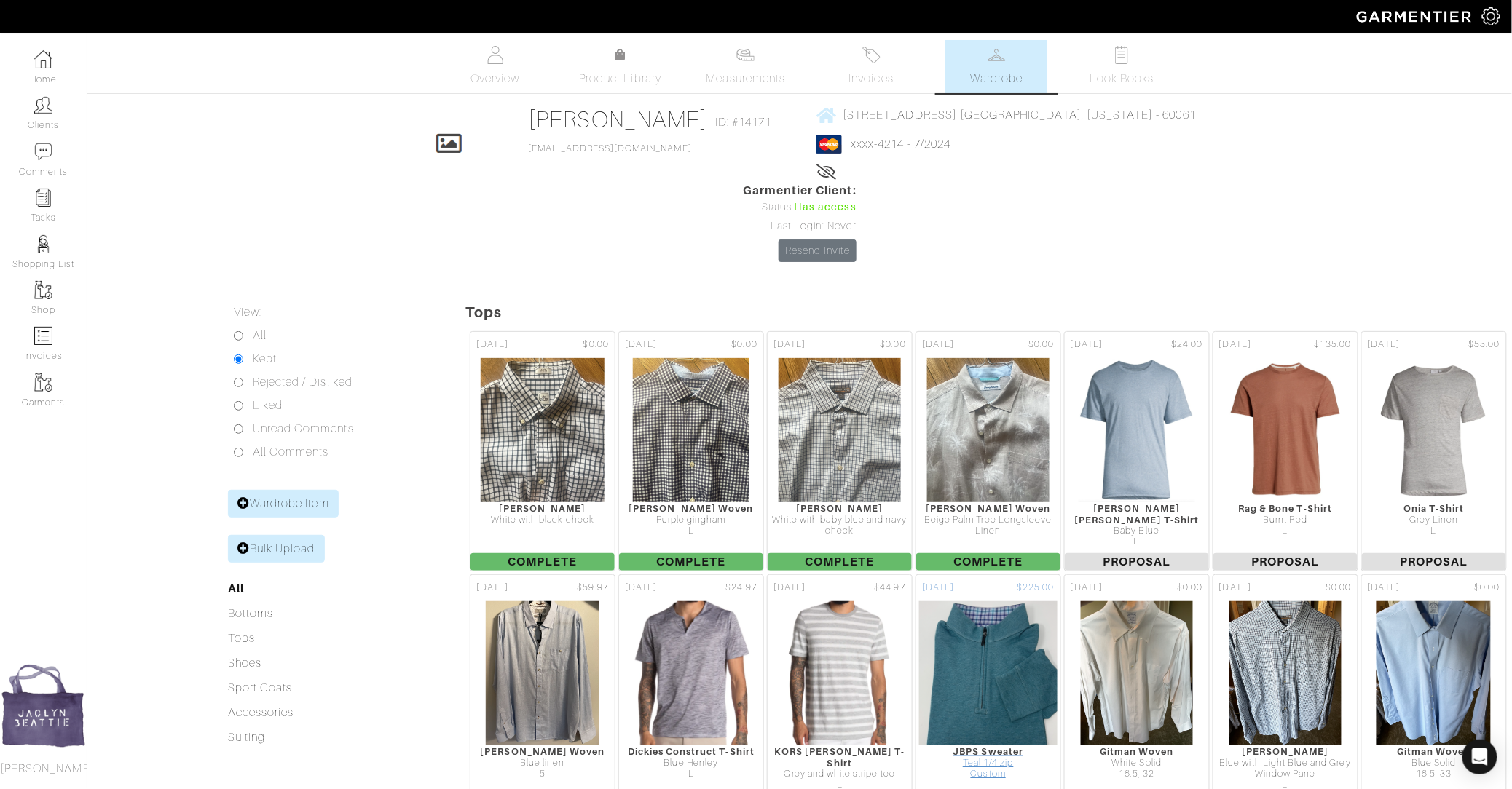
click at [979, 648] on img at bounding box center [988, 673] width 140 height 146
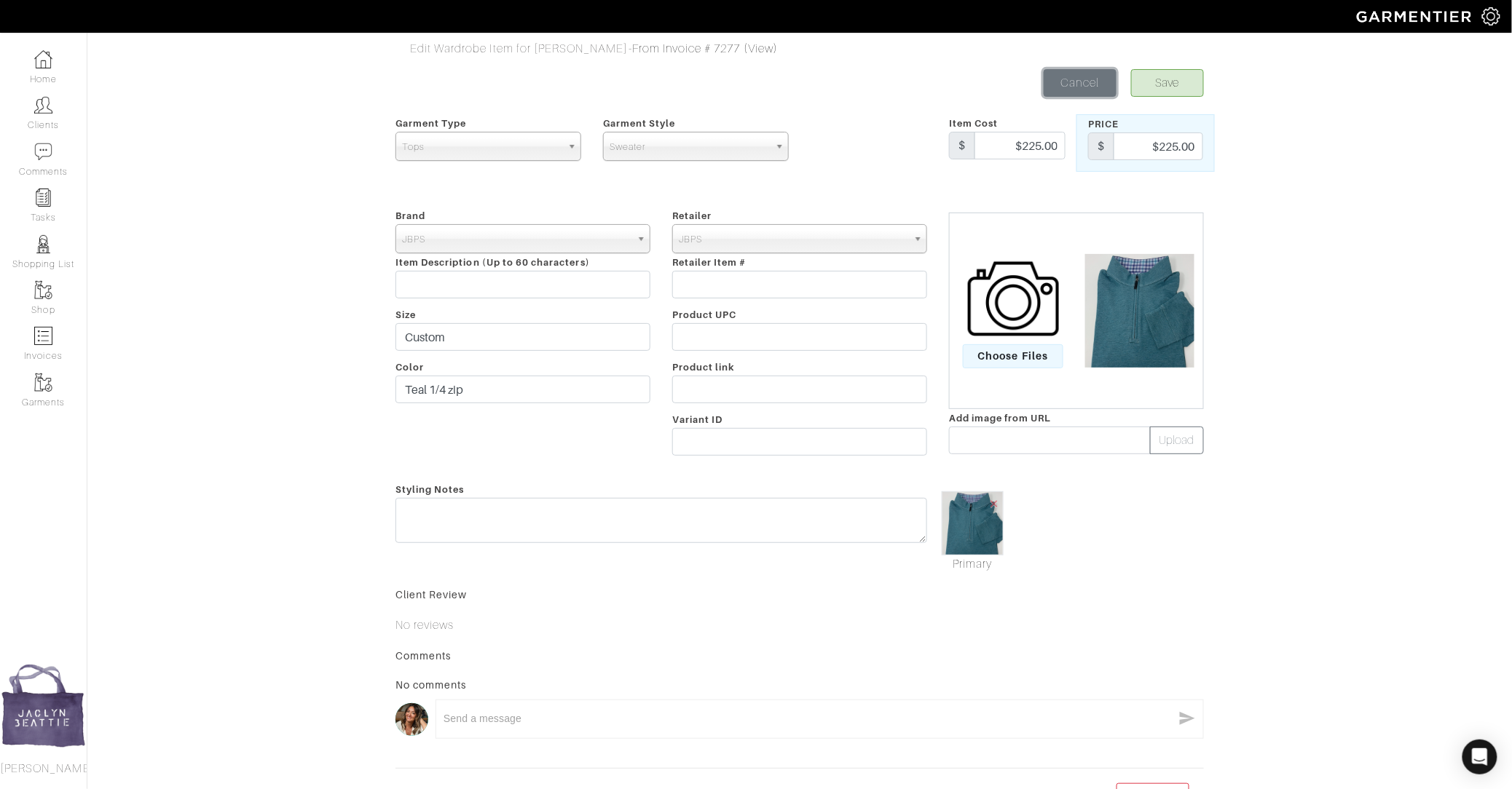
click at [1081, 81] on link "Cancel" at bounding box center [1080, 82] width 73 height 28
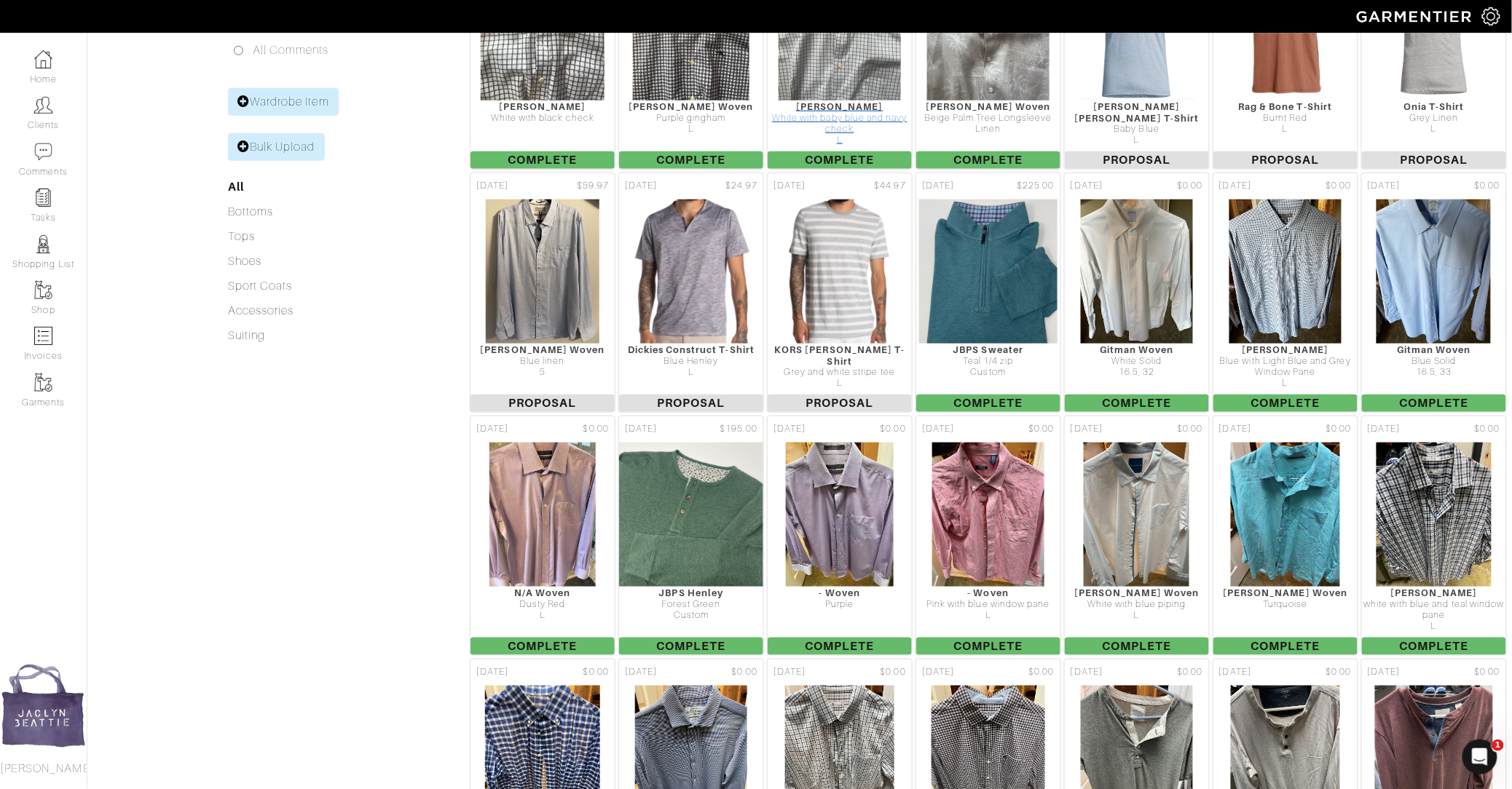
scroll to position [421, 0]
